Goal: Information Seeking & Learning: Learn about a topic

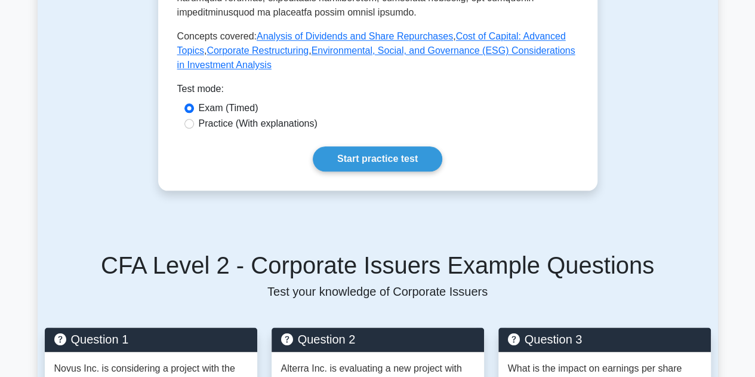
scroll to position [537, 0]
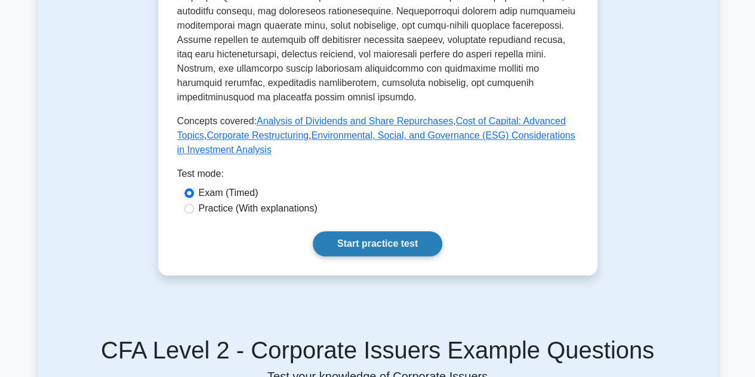
click at [385, 231] on link "Start practice test" at bounding box center [377, 243] width 129 height 25
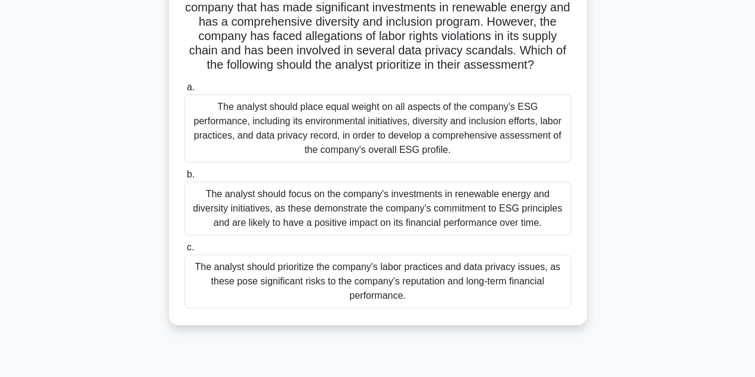
scroll to position [119, 0]
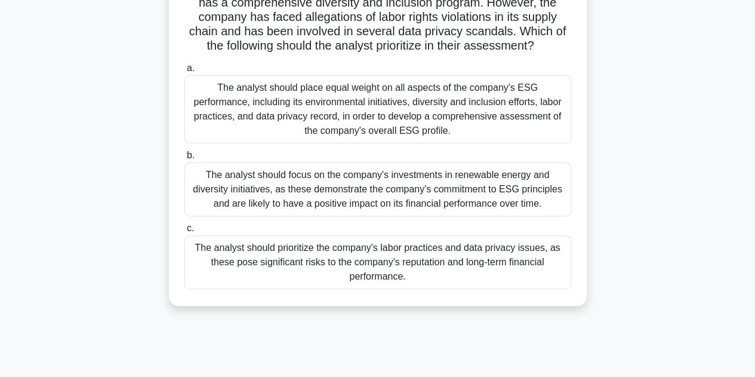
click at [387, 252] on div "The analyst should prioritize the company's labor practices and data privacy is…" at bounding box center [377, 262] width 387 height 54
click at [184, 232] on input "c. The analyst should prioritize the company's labor practices and data privacy…" at bounding box center [184, 228] width 0 height 8
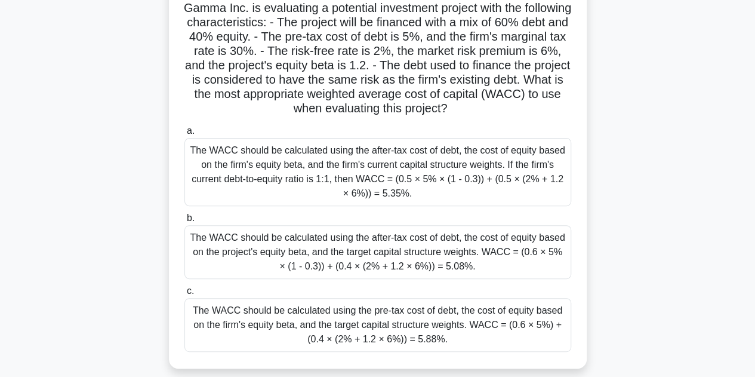
scroll to position [179, 0]
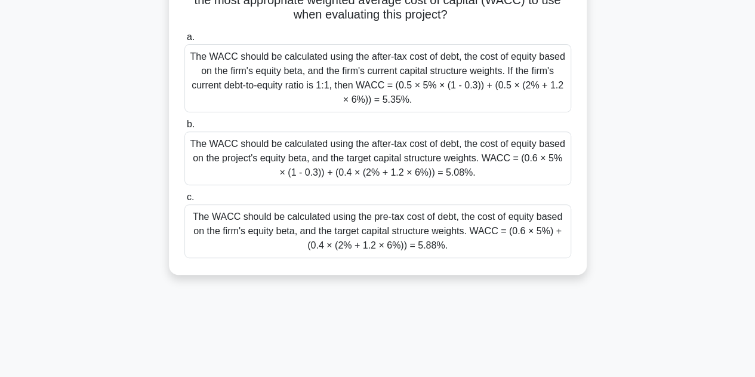
drag, startPoint x: 357, startPoint y: 155, endPoint x: 365, endPoint y: 141, distance: 15.6
